Goal: Task Accomplishment & Management: Use online tool/utility

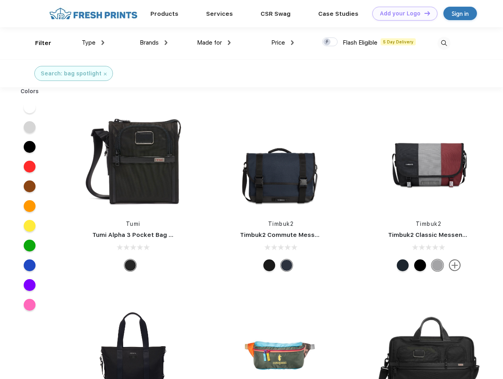
scroll to position [0, 0]
click at [402, 13] on link "Add your Logo Design Tool" at bounding box center [404, 14] width 65 height 14
click at [0, 0] on div "Design Tool" at bounding box center [0, 0] width 0 height 0
click at [424, 13] on link "Add your Logo Design Tool" at bounding box center [404, 14] width 65 height 14
click at [38, 43] on div "Filter" at bounding box center [43, 43] width 16 height 9
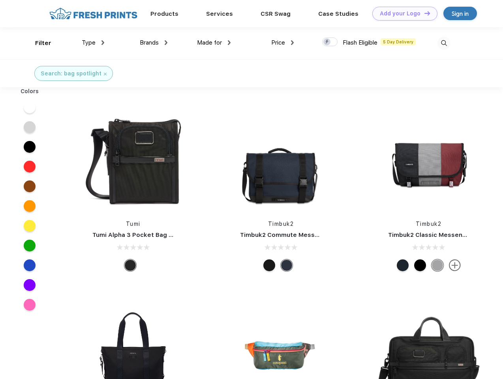
click at [93, 43] on span "Type" at bounding box center [89, 42] width 14 height 7
click at [154, 43] on span "Brands" at bounding box center [149, 42] width 19 height 7
click at [214, 43] on span "Made for" at bounding box center [209, 42] width 25 height 7
click at [283, 43] on span "Price" at bounding box center [278, 42] width 14 height 7
click at [330, 42] on div at bounding box center [329, 42] width 15 height 9
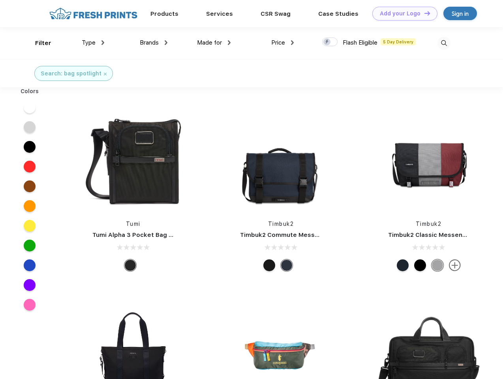
click at [327, 42] on input "checkbox" at bounding box center [324, 39] width 5 height 5
click at [444, 43] on img at bounding box center [443, 43] width 13 height 13
